Goal: Complete application form

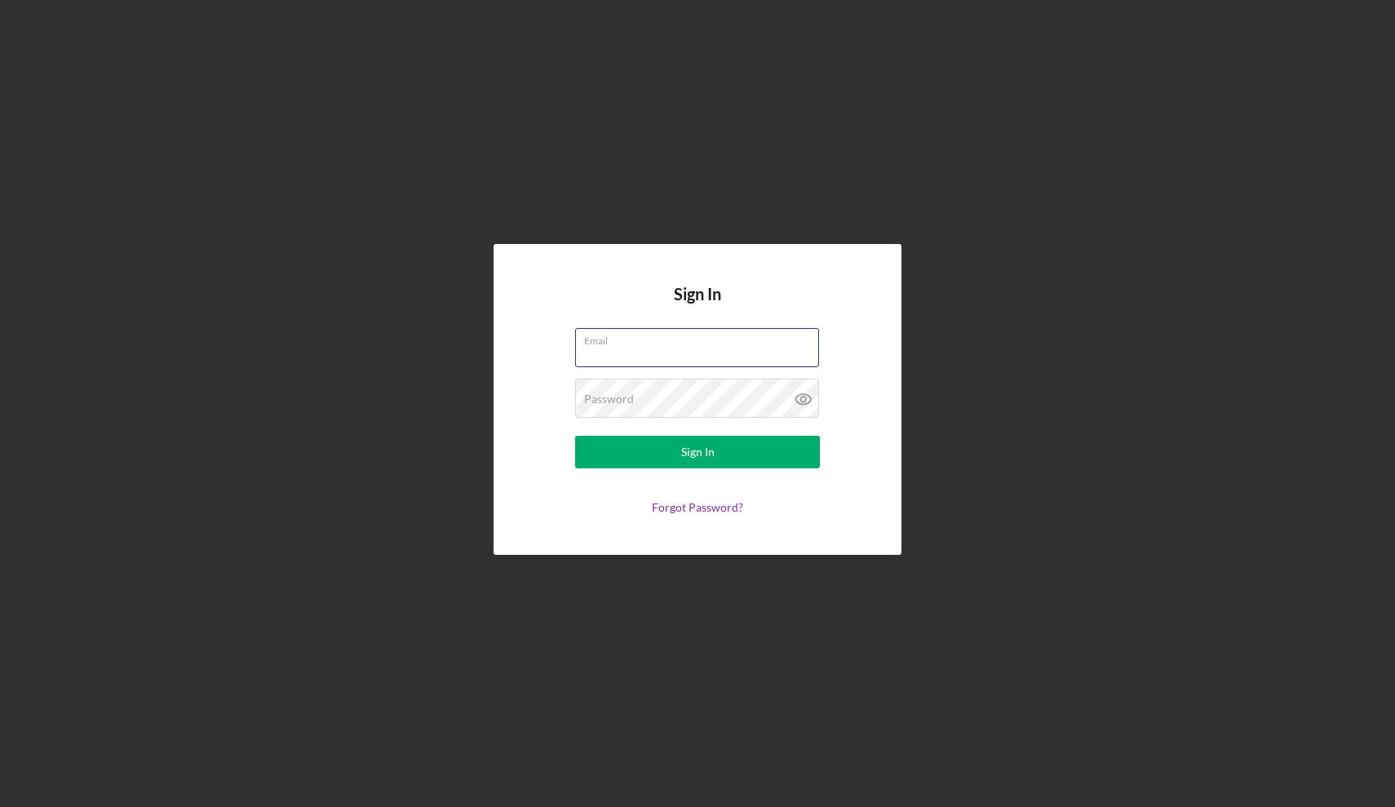
type input "willcash@jamesrivertour.com"
click at [697, 452] on button "Sign In" at bounding box center [697, 452] width 245 height 33
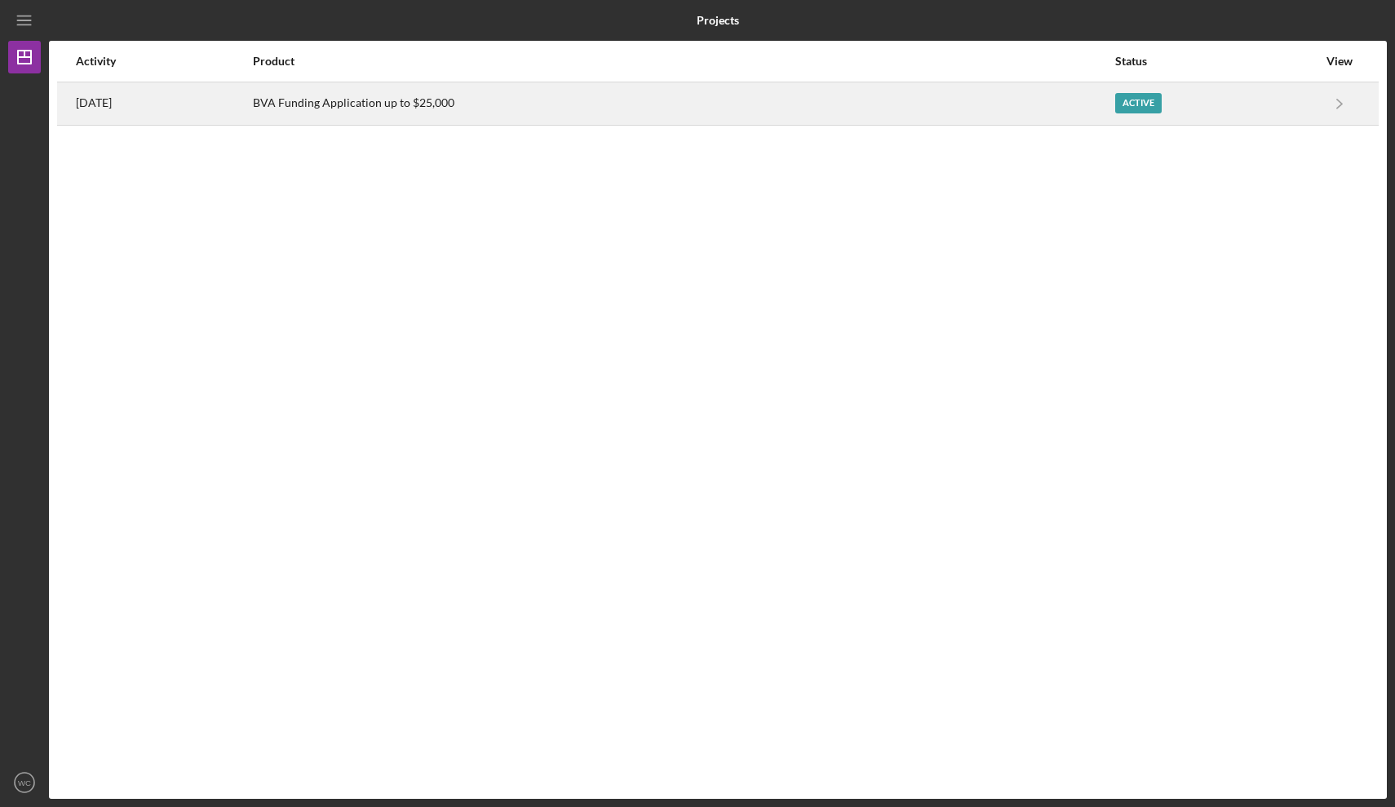
click at [648, 100] on div "BVA Funding Application up to $25,000" at bounding box center [683, 103] width 860 height 41
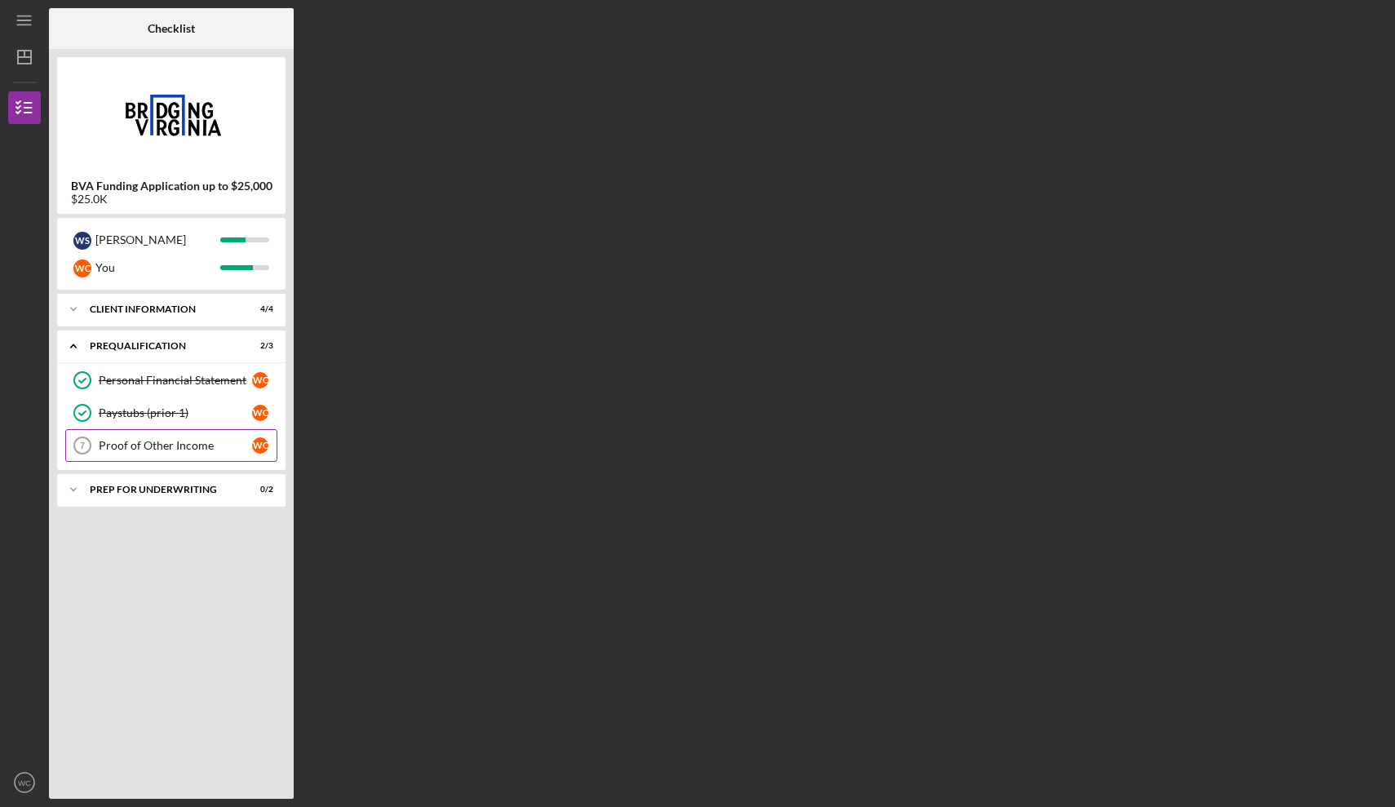
click at [197, 443] on div "Proof of Other Income" at bounding box center [175, 445] width 153 height 13
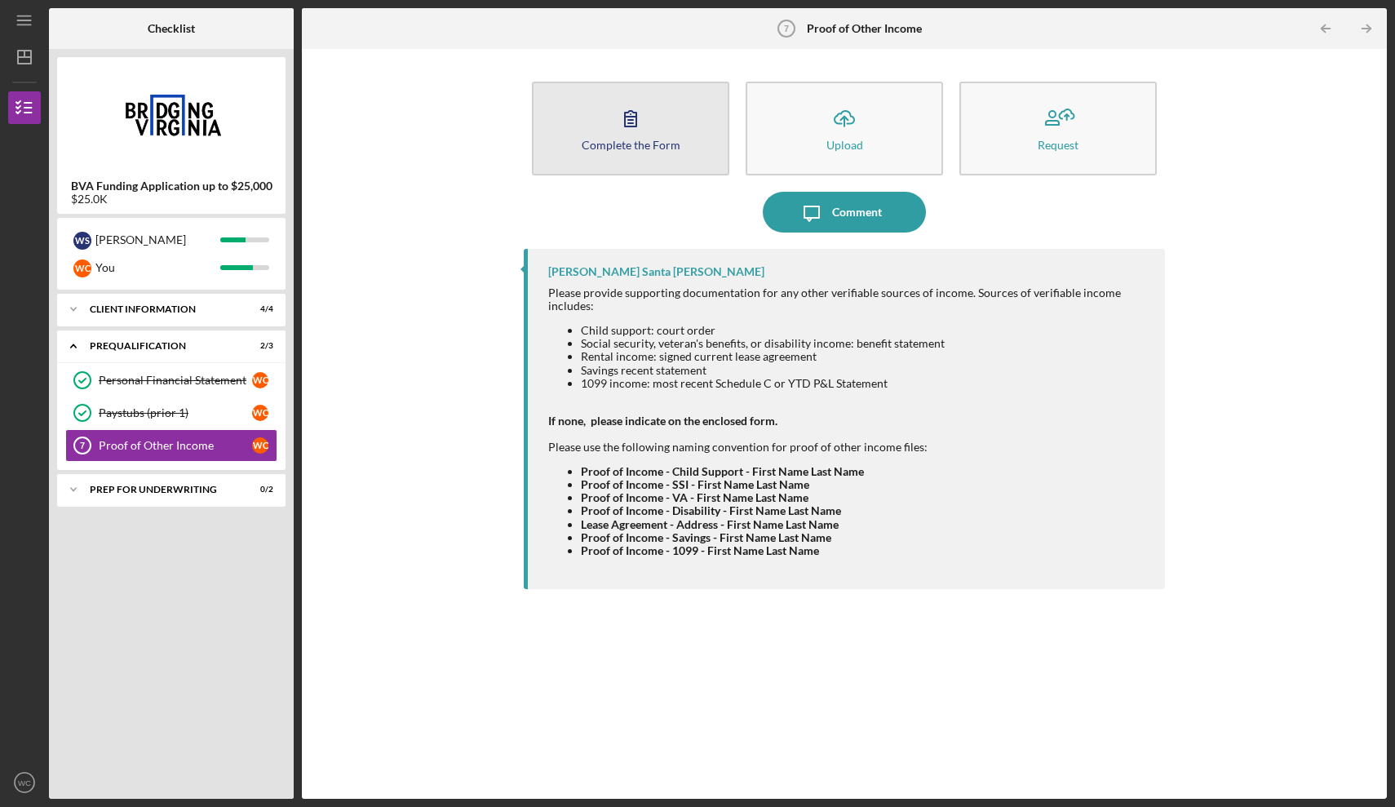
click at [690, 143] on button "Complete the Form Form" at bounding box center [630, 129] width 197 height 94
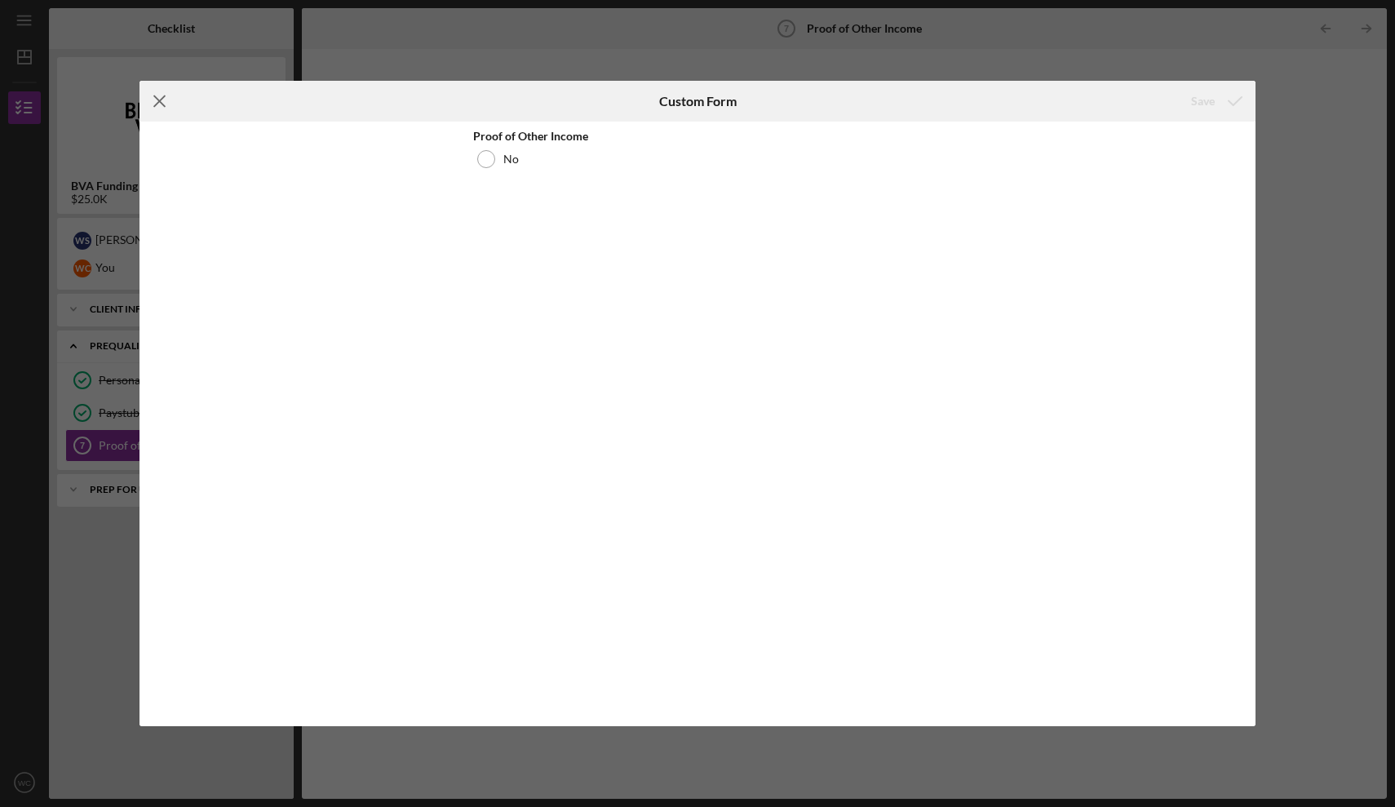
click at [156, 95] on icon "Icon/Menu Close" at bounding box center [159, 101] width 41 height 41
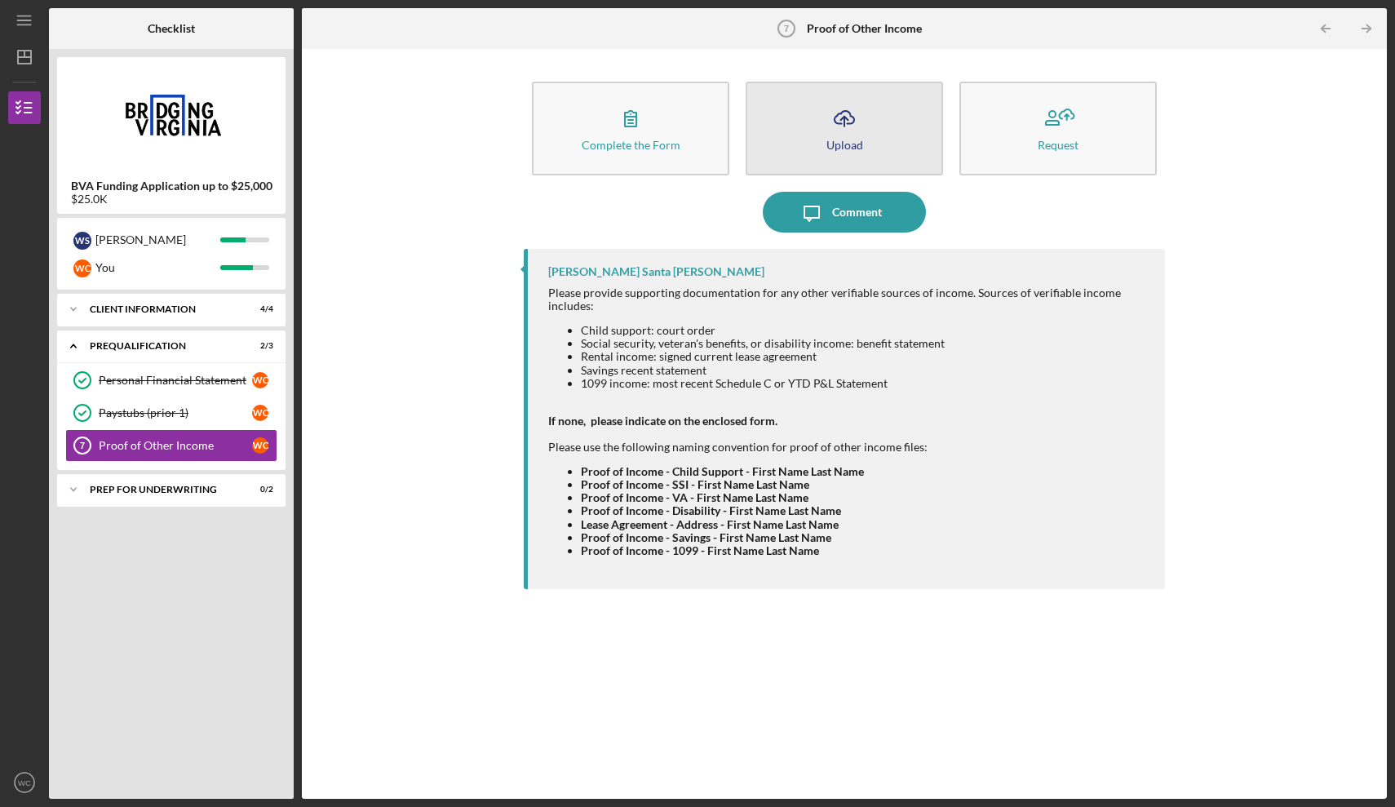
click at [871, 145] on button "Icon/Upload Upload" at bounding box center [843, 129] width 197 height 94
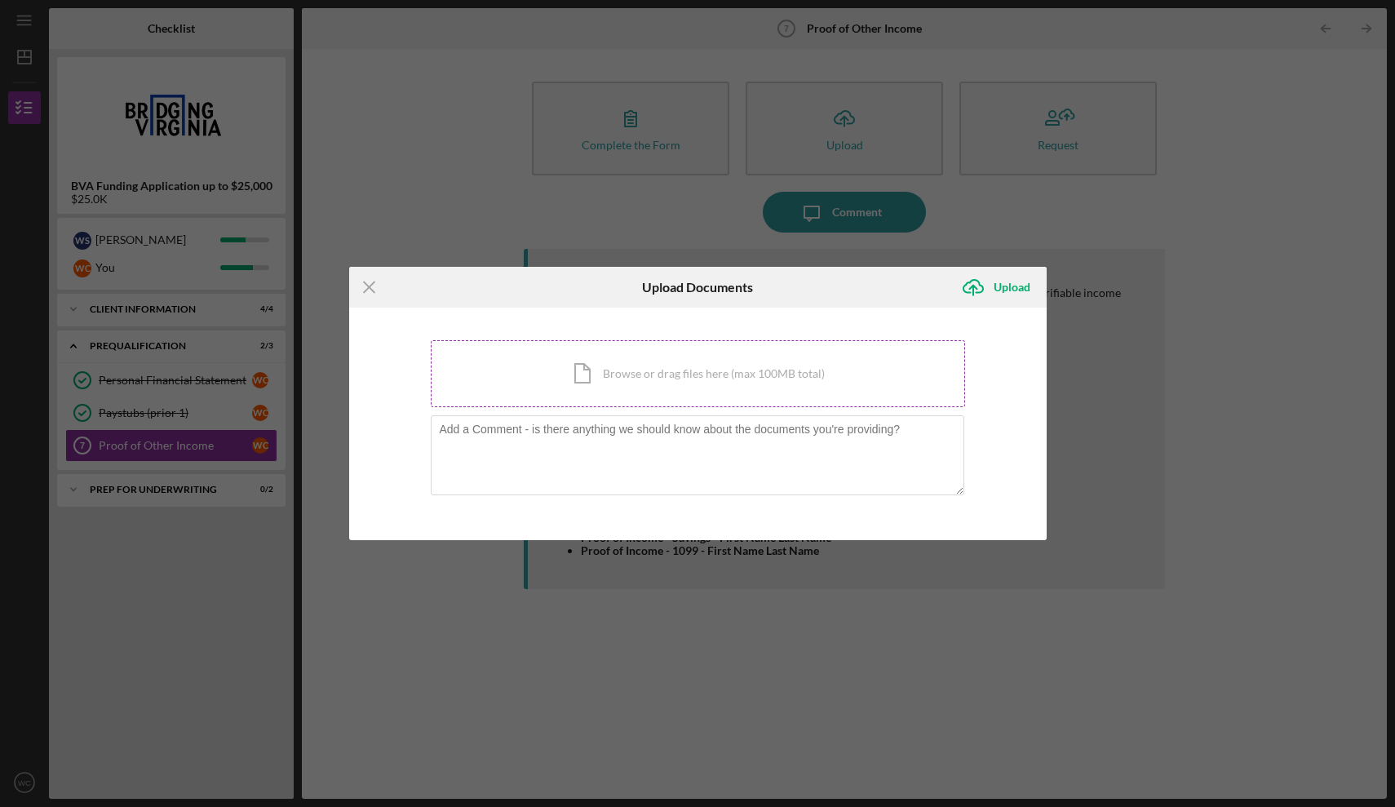
click at [633, 393] on div "Icon/Document Browse or drag files here (max 100MB total) Tap to choose files o…" at bounding box center [698, 373] width 534 height 67
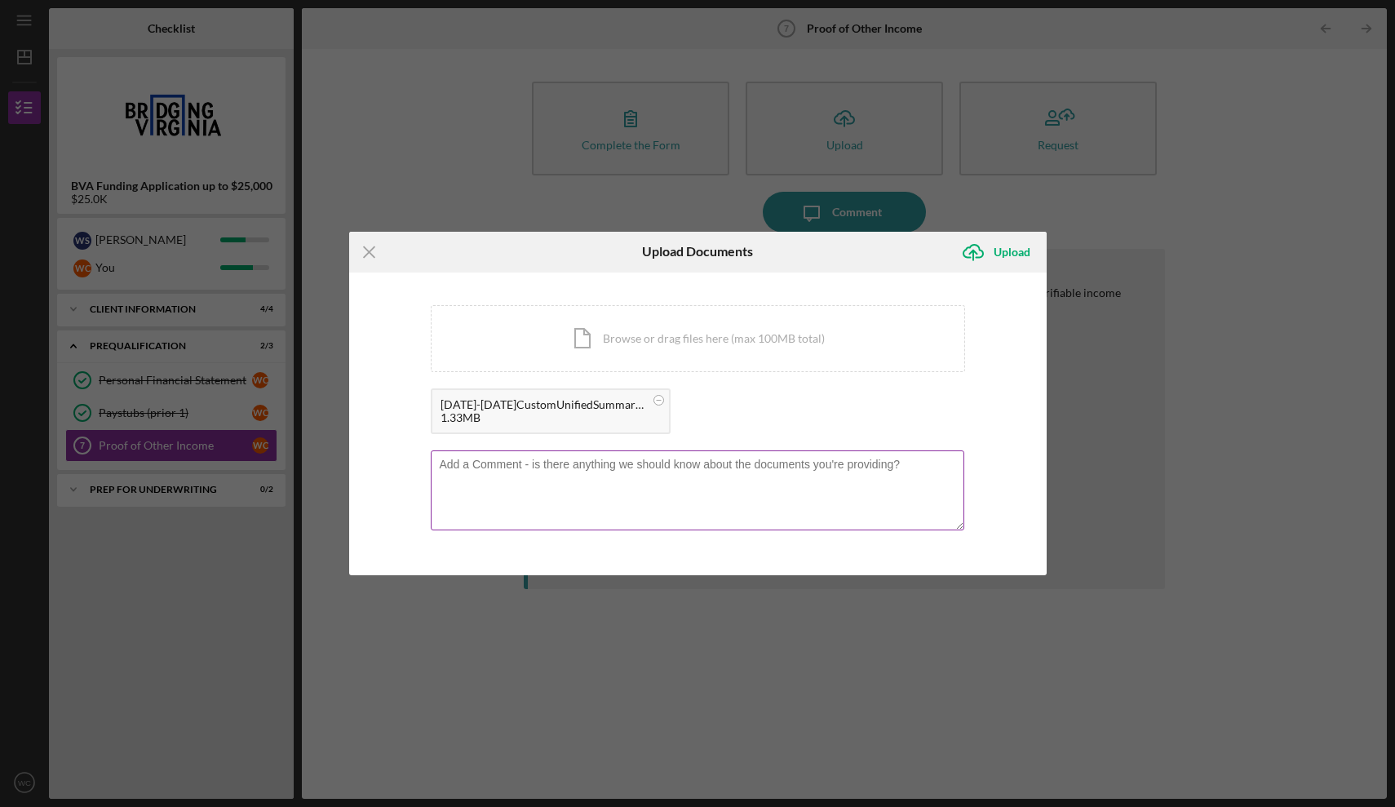
click at [833, 479] on textarea at bounding box center [697, 490] width 533 height 80
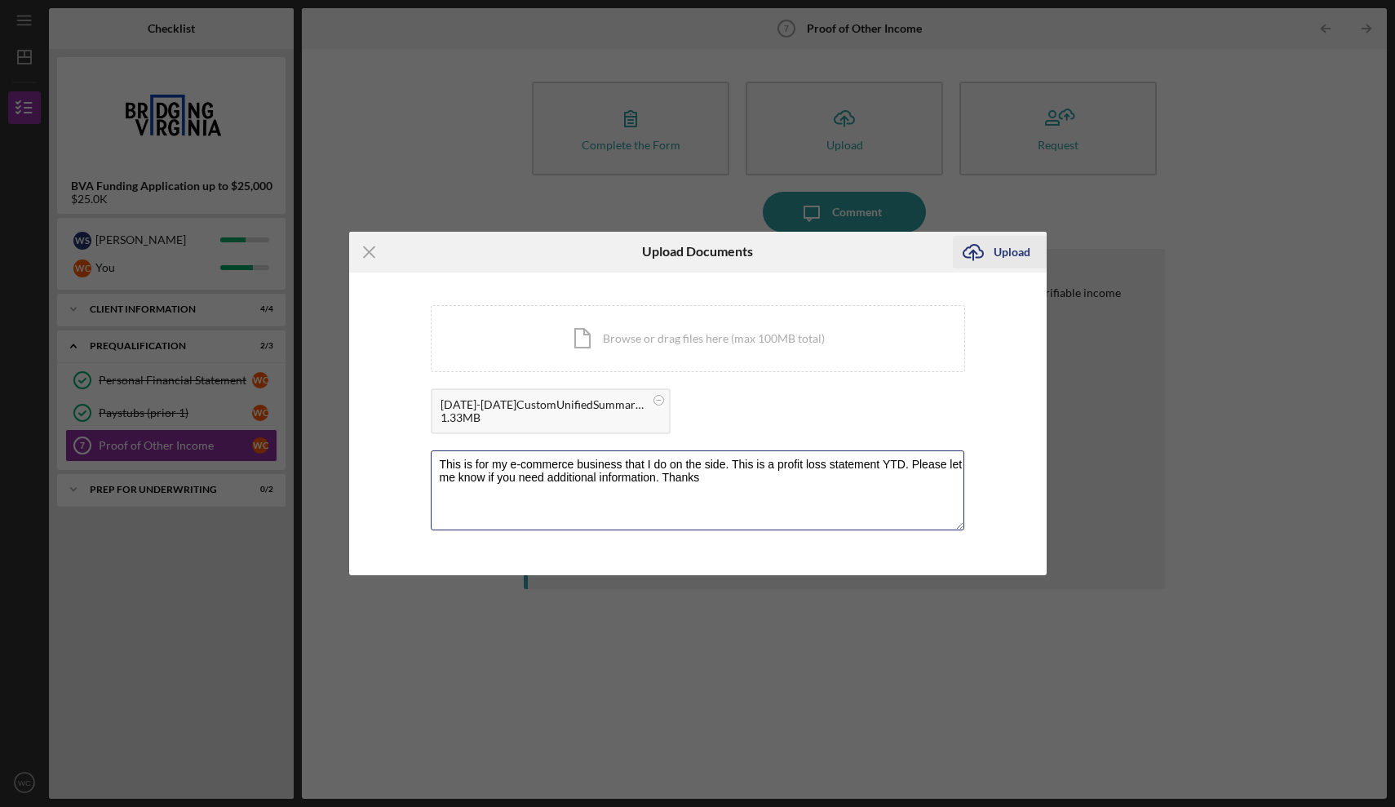
type textarea "This is for my e-commerce business that I do on the side. This is a profit loss…"
click at [1004, 260] on div "Upload" at bounding box center [1011, 252] width 37 height 33
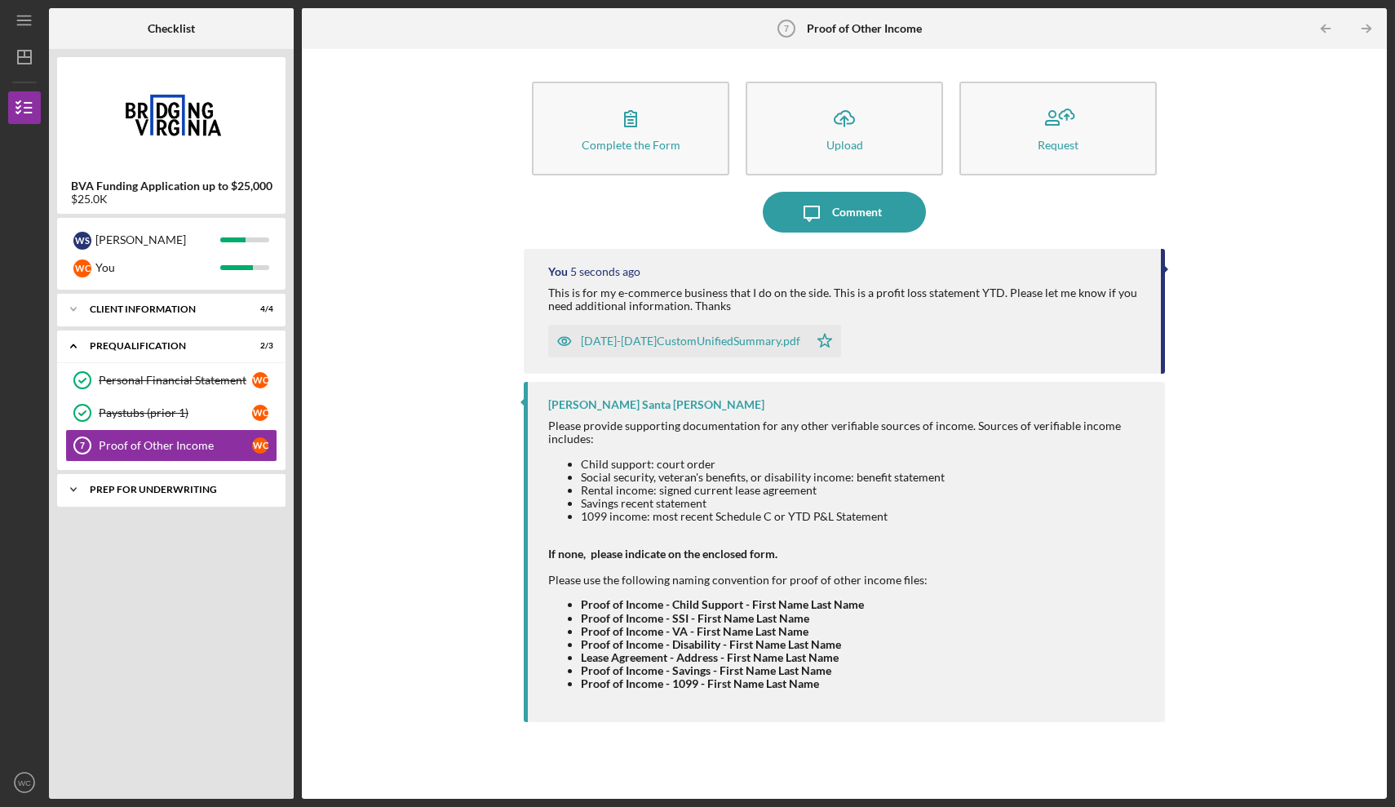
click at [149, 492] on div "Prep for Underwriting" at bounding box center [177, 489] width 175 height 10
click at [161, 521] on div "Personal Bank Statements (3 mos)" at bounding box center [175, 524] width 153 height 26
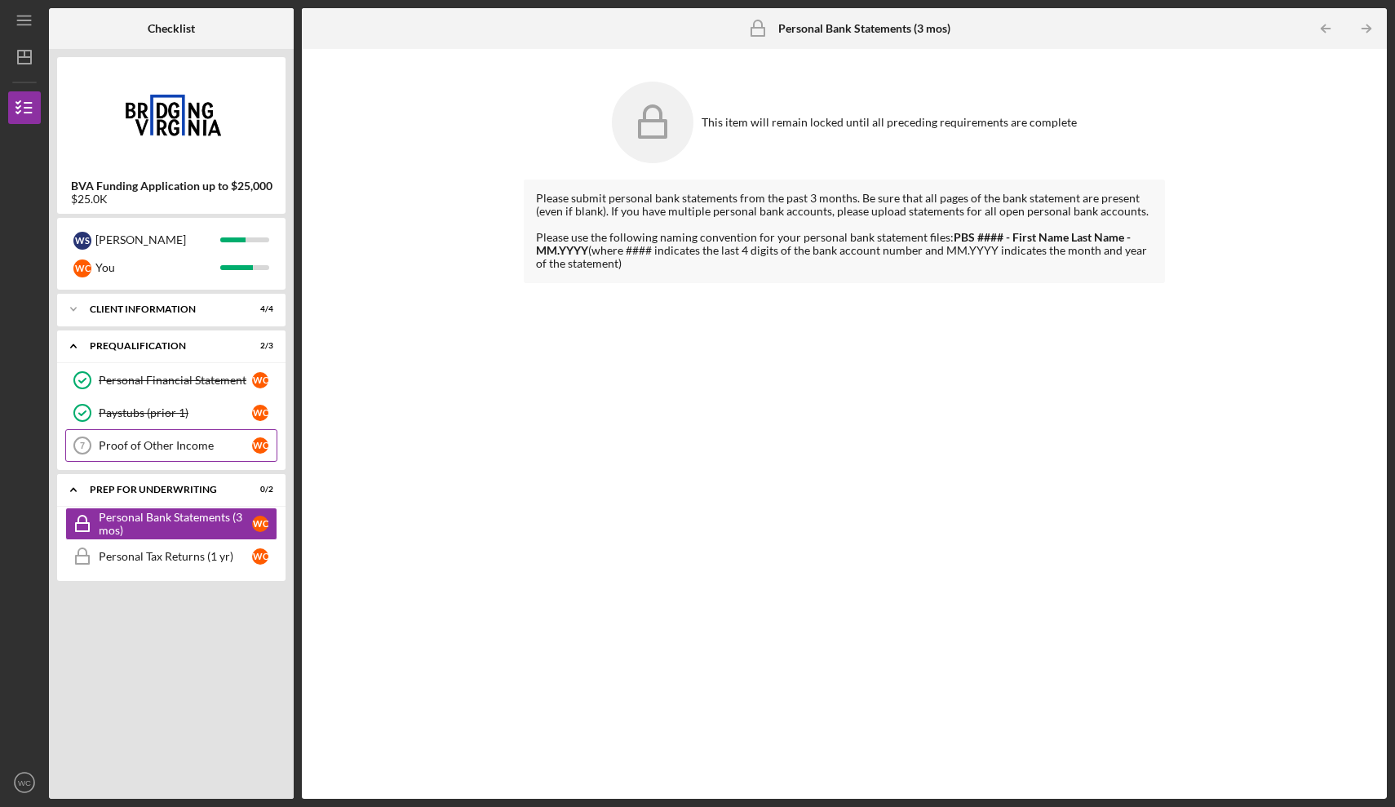
click at [156, 444] on div "Proof of Other Income" at bounding box center [175, 445] width 153 height 13
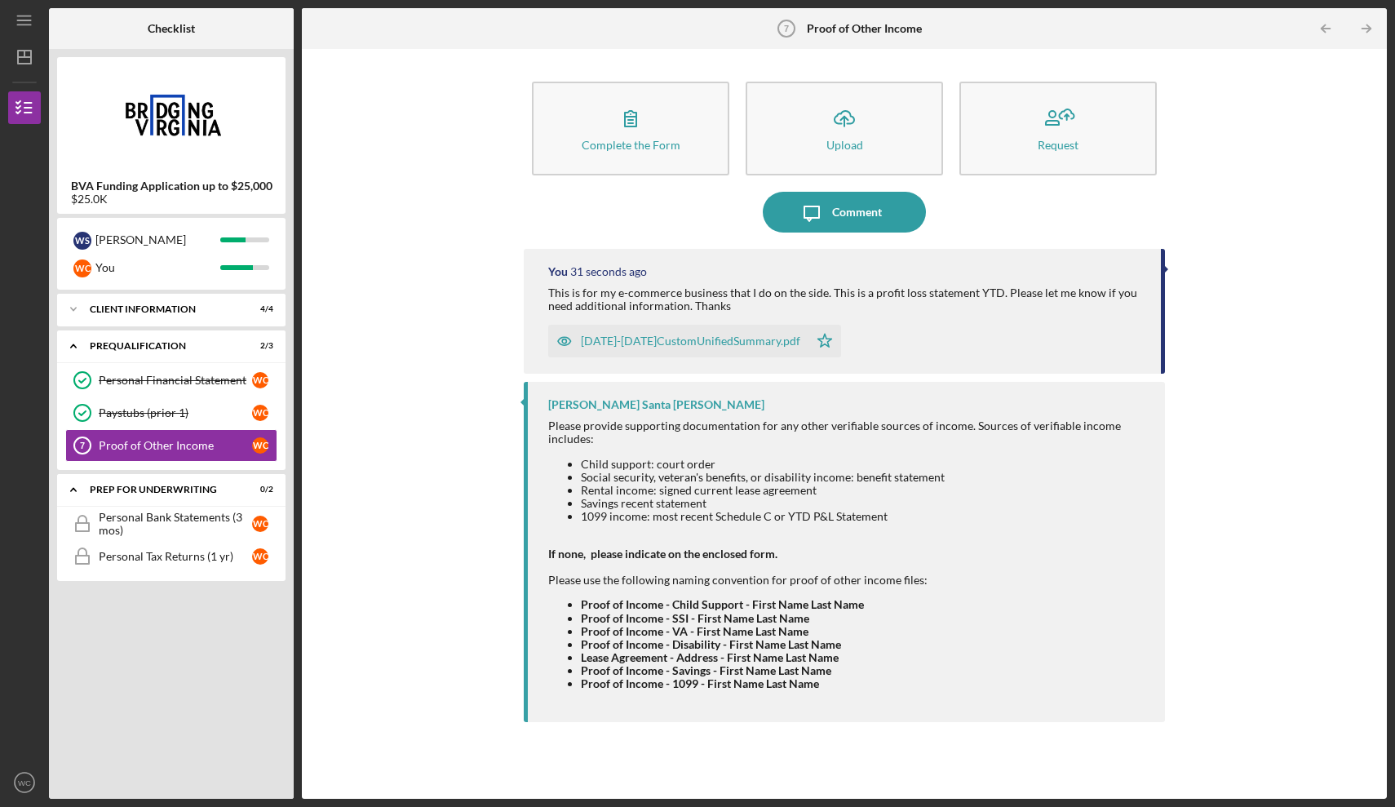
click at [380, 446] on div "Complete the Form Form Icon/Upload Upload Request Icon/Message Comment You 31 s…" at bounding box center [844, 423] width 1068 height 733
